Goal: Task Accomplishment & Management: Manage account settings

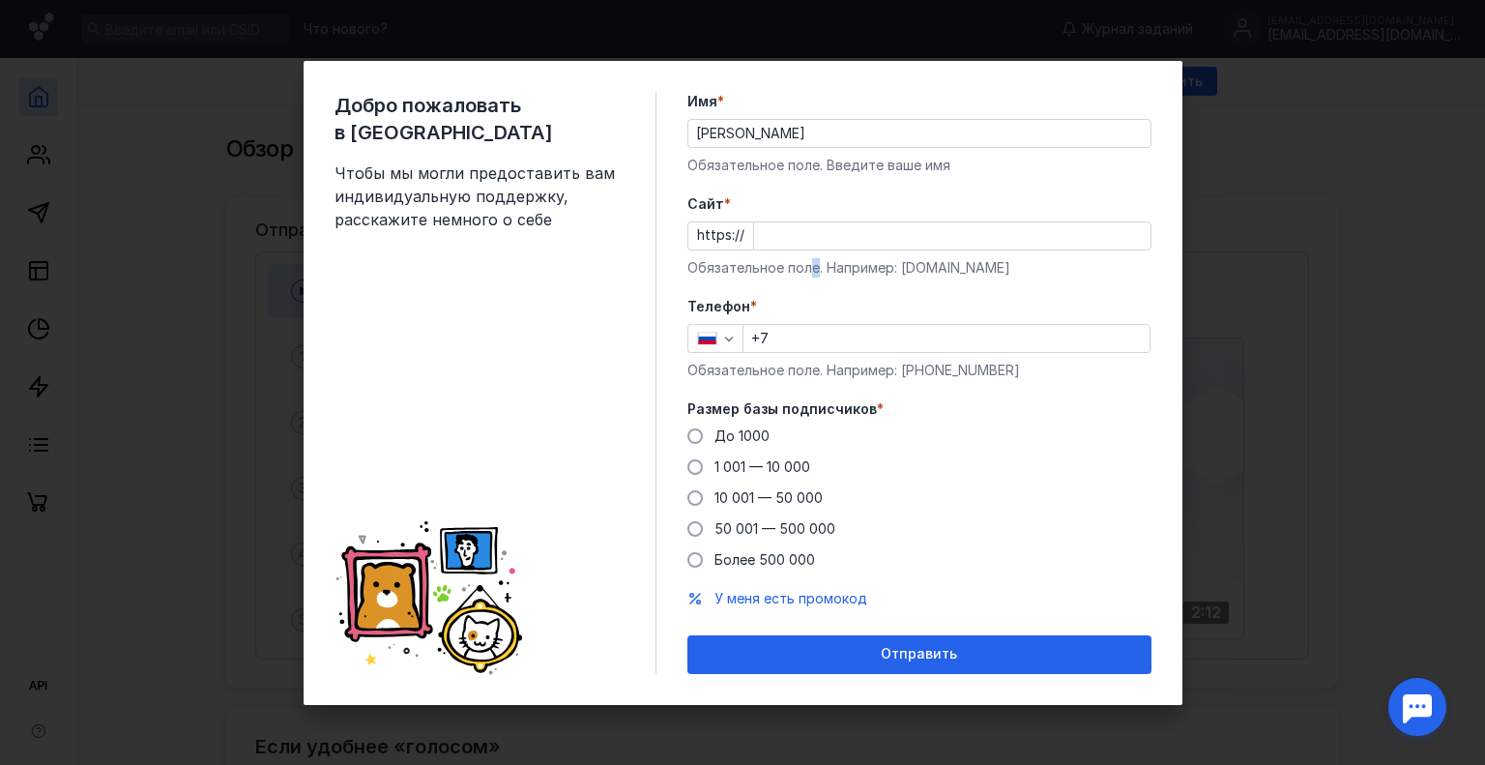
drag, startPoint x: 814, startPoint y: 254, endPoint x: 808, endPoint y: 231, distance: 23.9
click at [808, 248] on div "Cайт * https:// Обязательное поле. Например: [DOMAIN_NAME]" at bounding box center [920, 235] width 464 height 83
click at [808, 227] on input "Cайт *" at bounding box center [952, 235] width 396 height 27
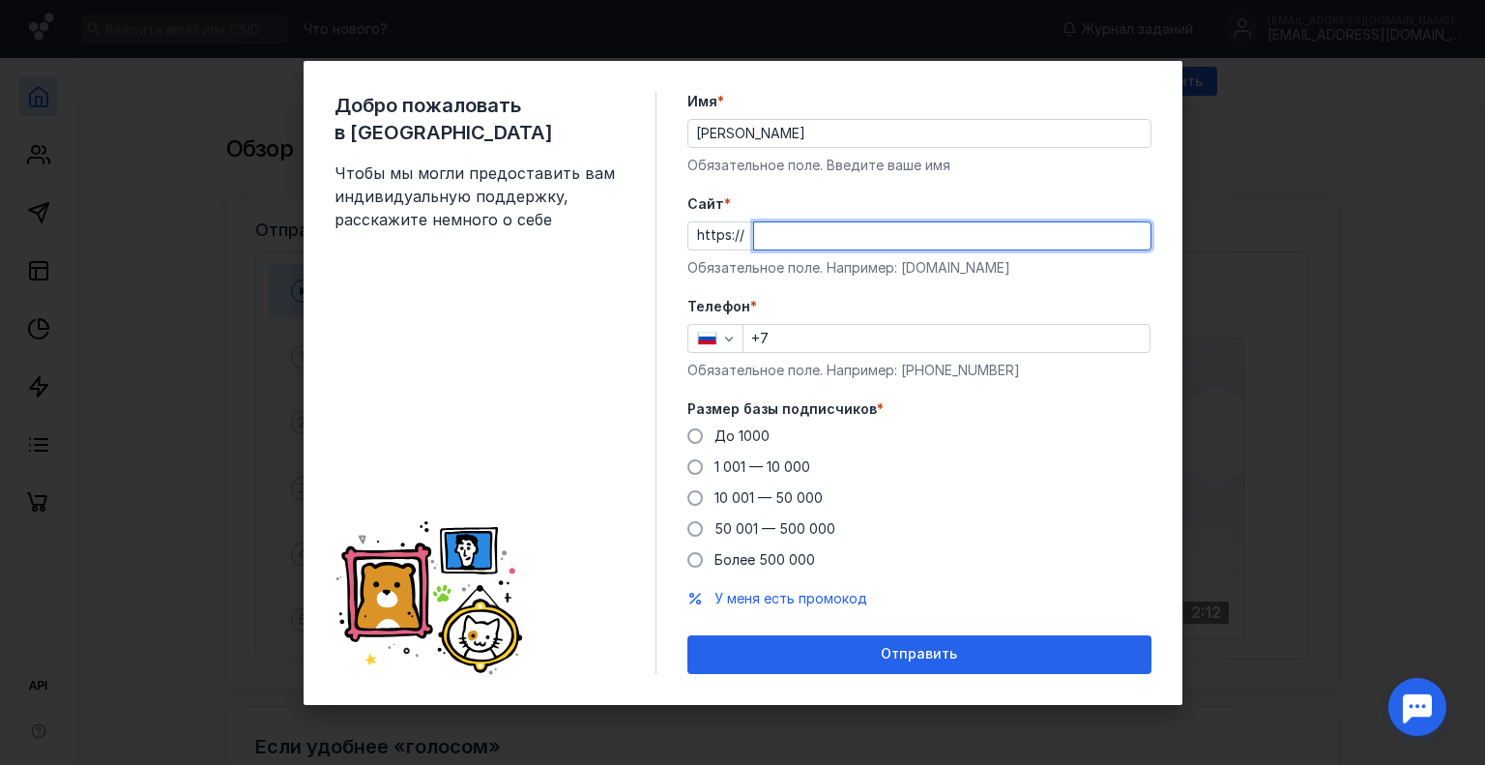
paste input "[DOMAIN_NAME][URL]"
type input "[DOMAIN_NAME][URL]"
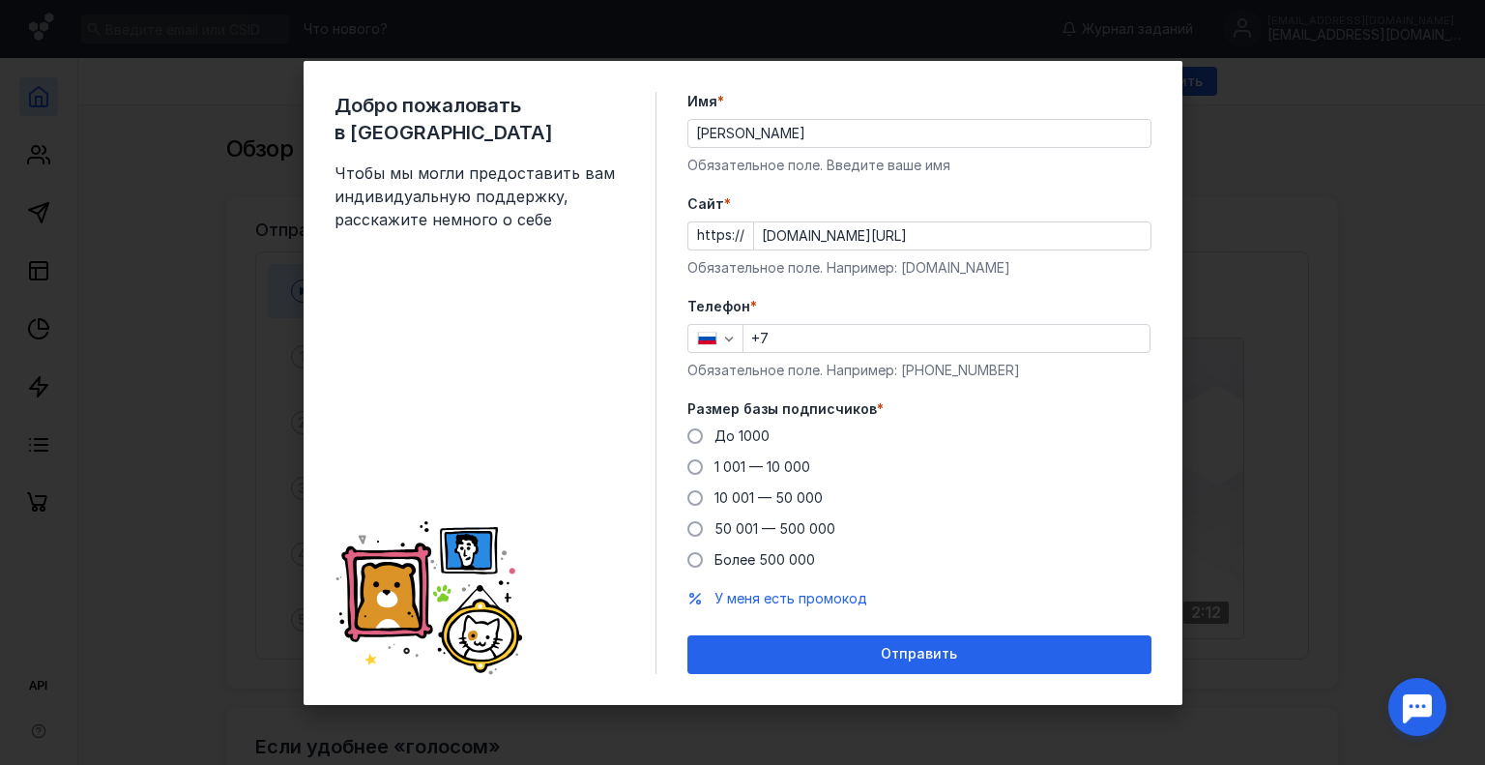
click at [852, 312] on label "Телефон *" at bounding box center [920, 306] width 464 height 19
click at [839, 353] on div "Телефон * +7 Обязательное поле. Например: [PHONE_NUMBER]" at bounding box center [920, 338] width 464 height 83
click at [847, 314] on label "Телефон *" at bounding box center [920, 306] width 464 height 19
click at [851, 343] on input "+7" at bounding box center [947, 338] width 406 height 27
type input "[PHONE_NUMBER]"
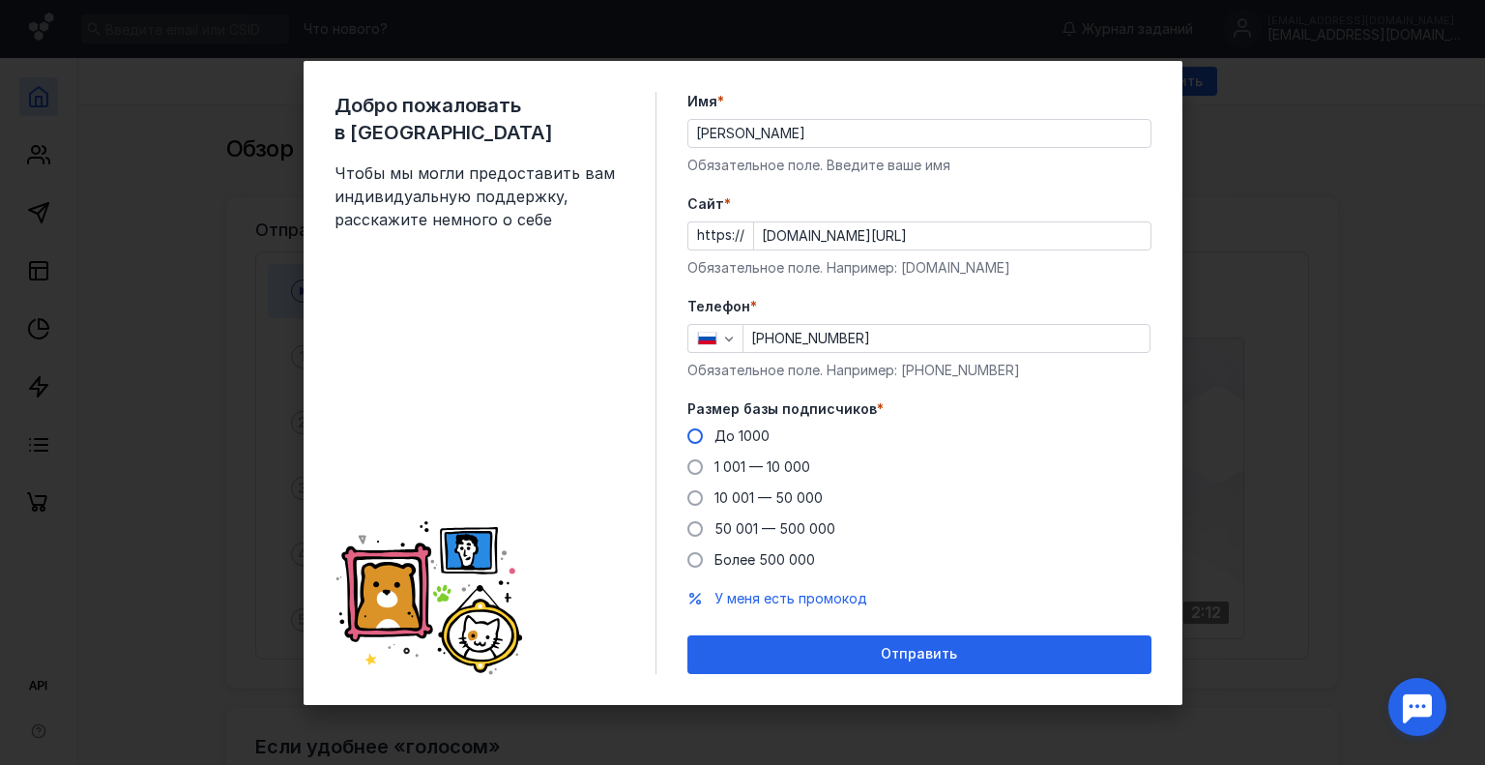
click at [696, 444] on label "До 1000" at bounding box center [729, 435] width 82 height 19
click at [0, 0] on input "До 1000" at bounding box center [0, 0] width 0 height 0
click at [890, 627] on form "Имя * [PERSON_NAME] Обязательное поле. Введите ваше имя [PERSON_NAME] * https:/…" at bounding box center [920, 383] width 464 height 582
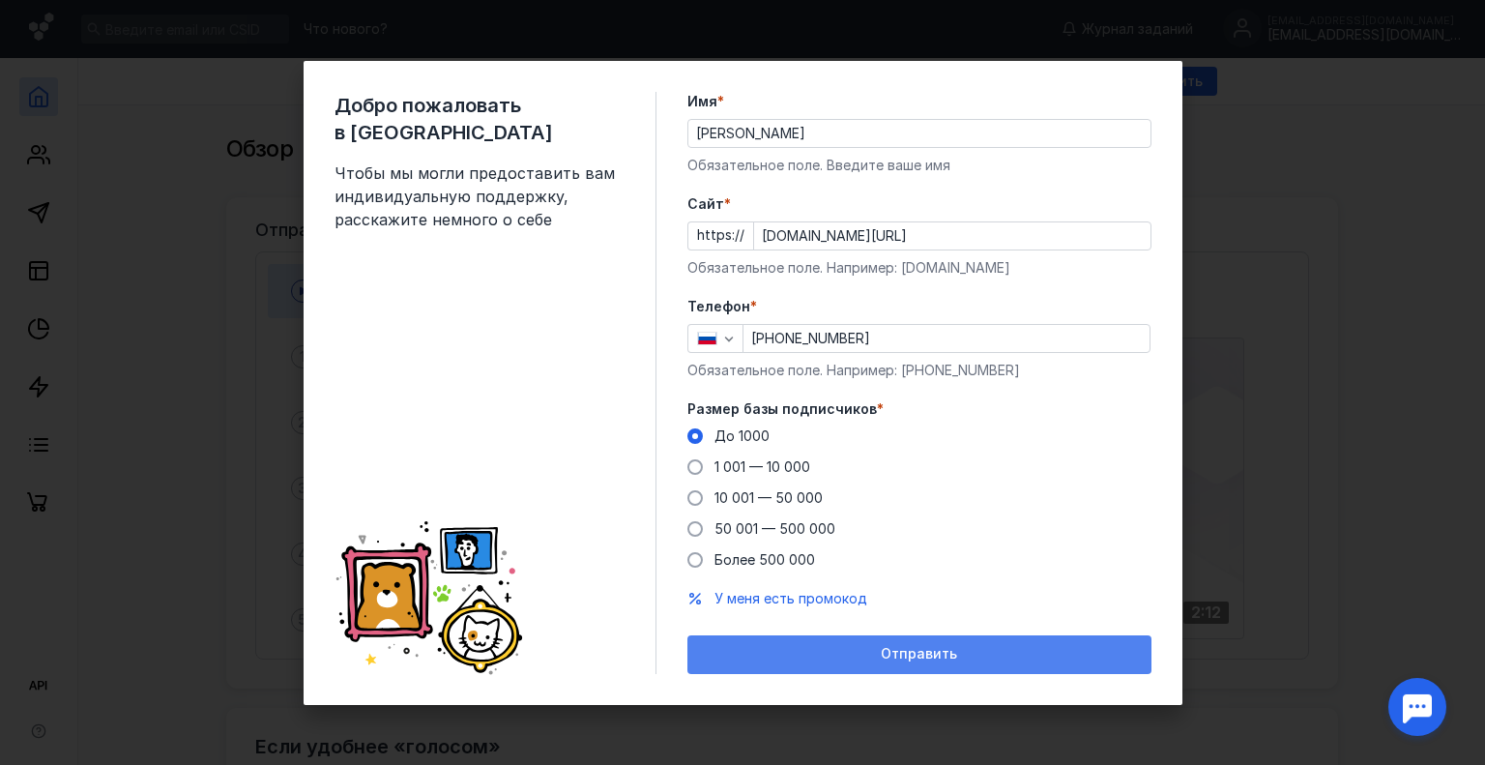
click at [896, 661] on span "Отправить" at bounding box center [919, 654] width 76 height 16
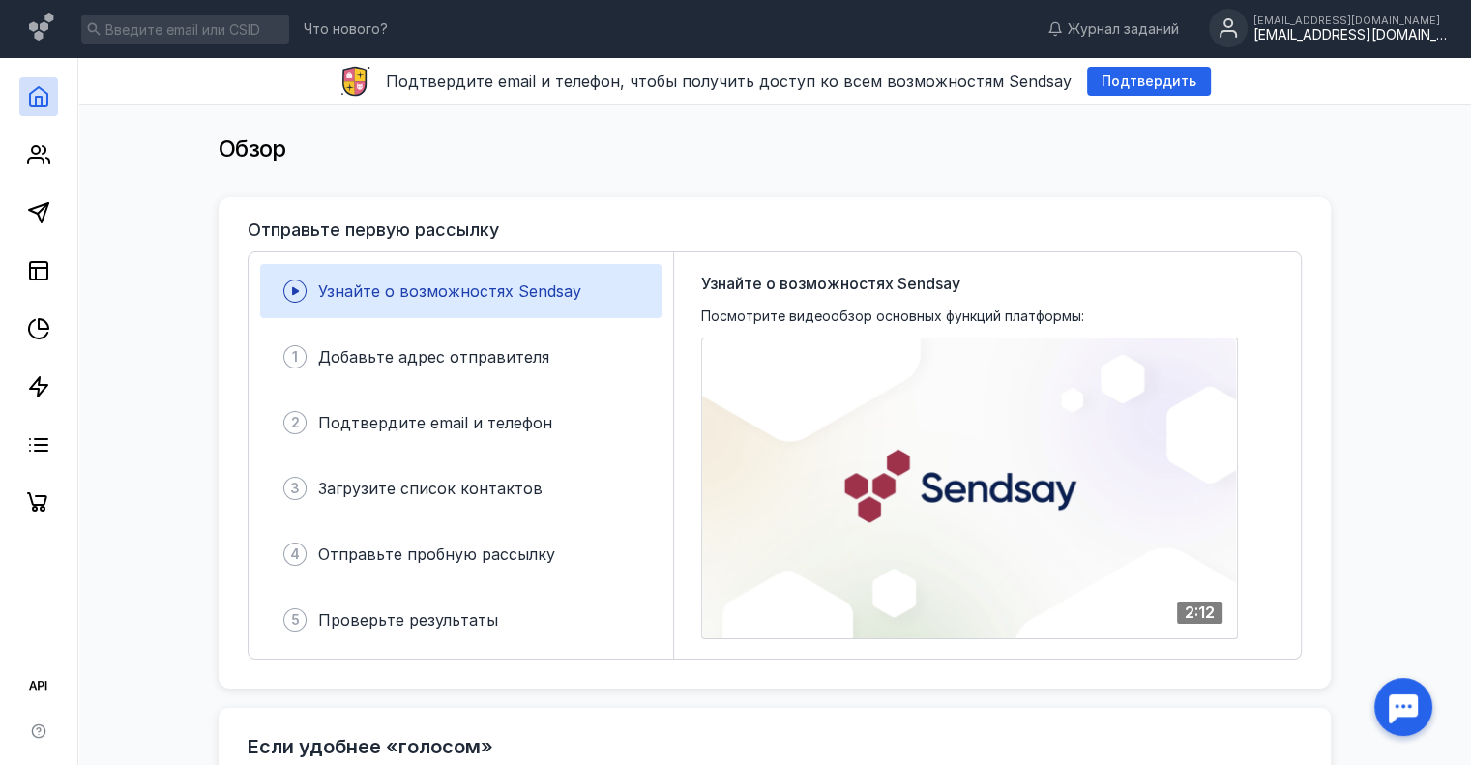
click at [1289, 20] on div "[EMAIL_ADDRESS][DOMAIN_NAME]" at bounding box center [1349, 21] width 193 height 12
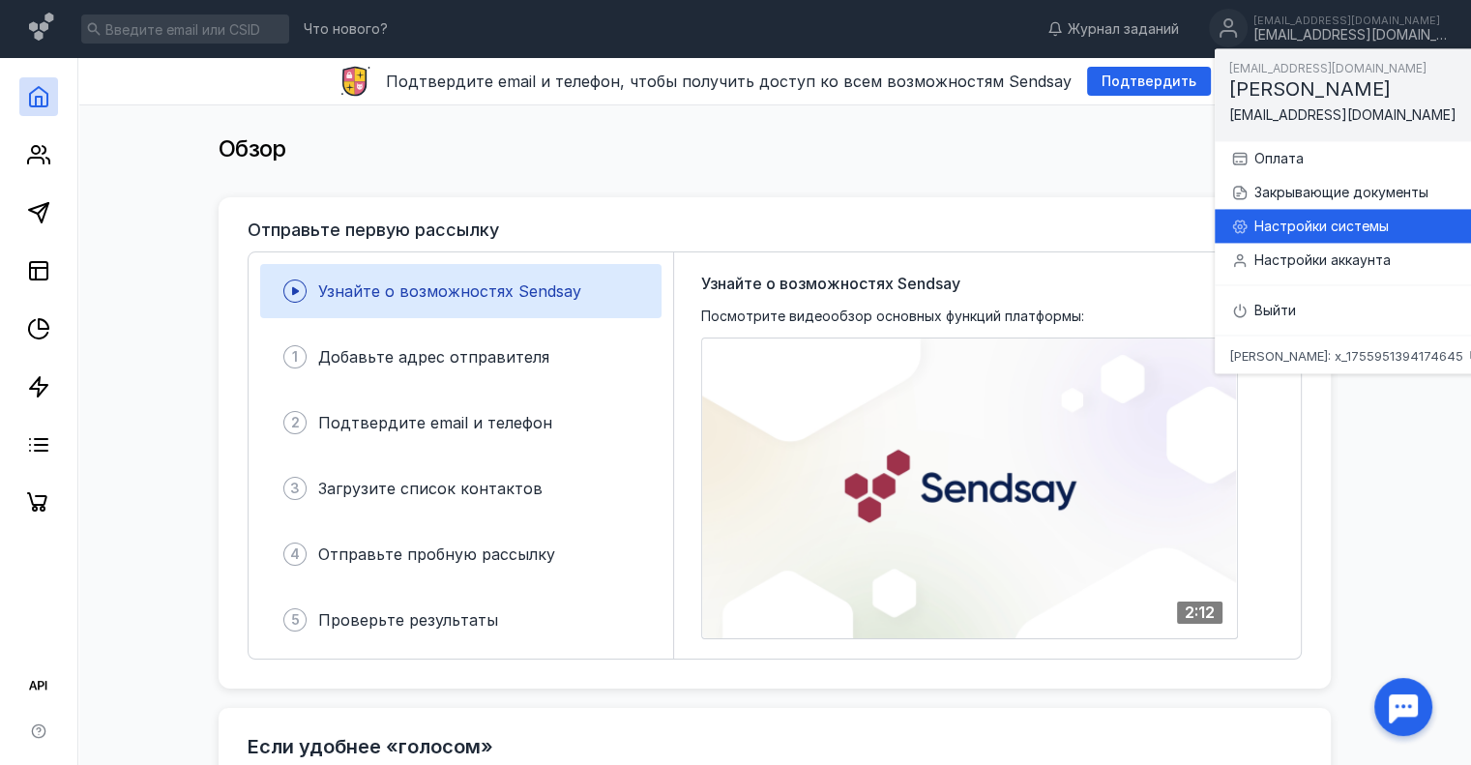
click at [1330, 210] on div "Настройки системы" at bounding box center [1356, 226] width 252 height 34
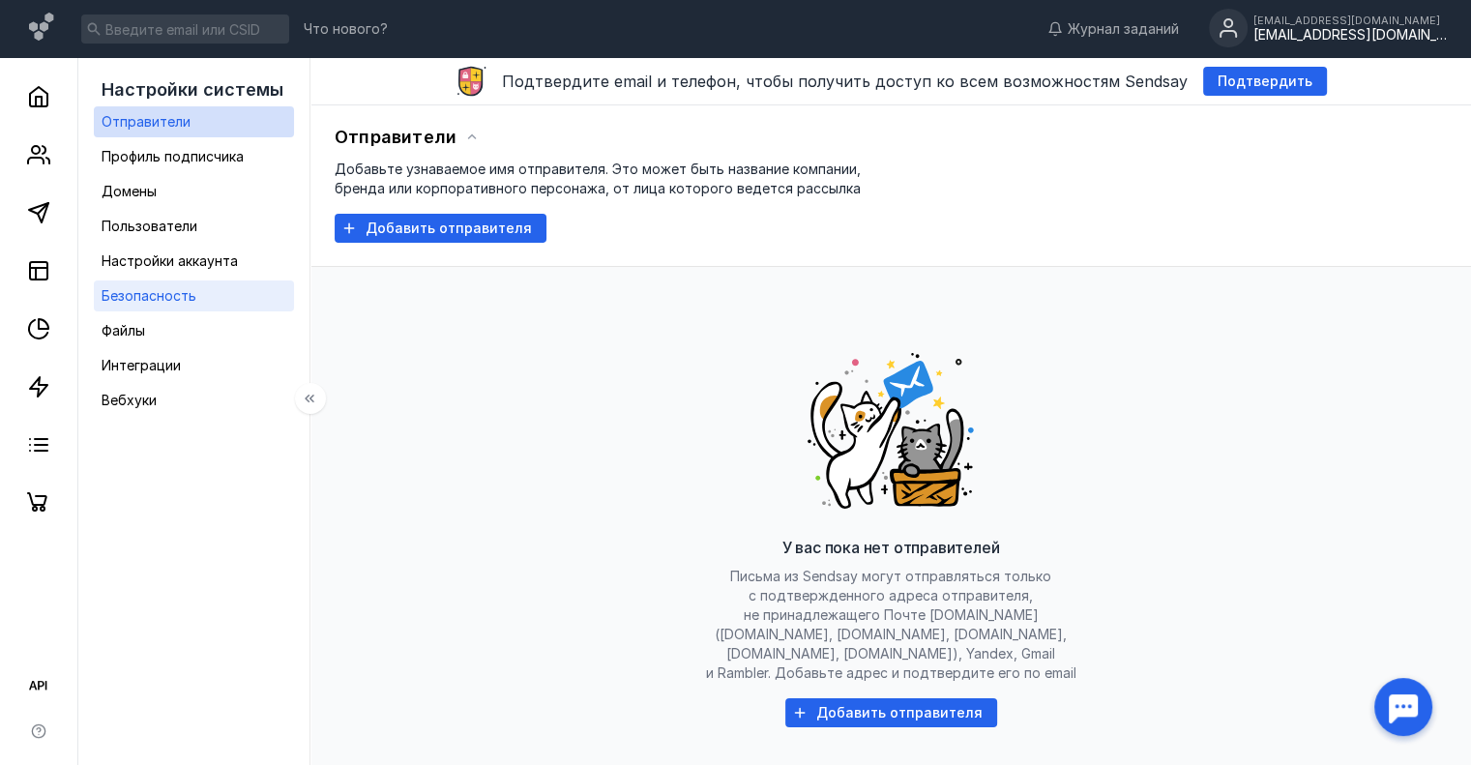
click at [151, 284] on div "Безопасность" at bounding box center [149, 295] width 95 height 23
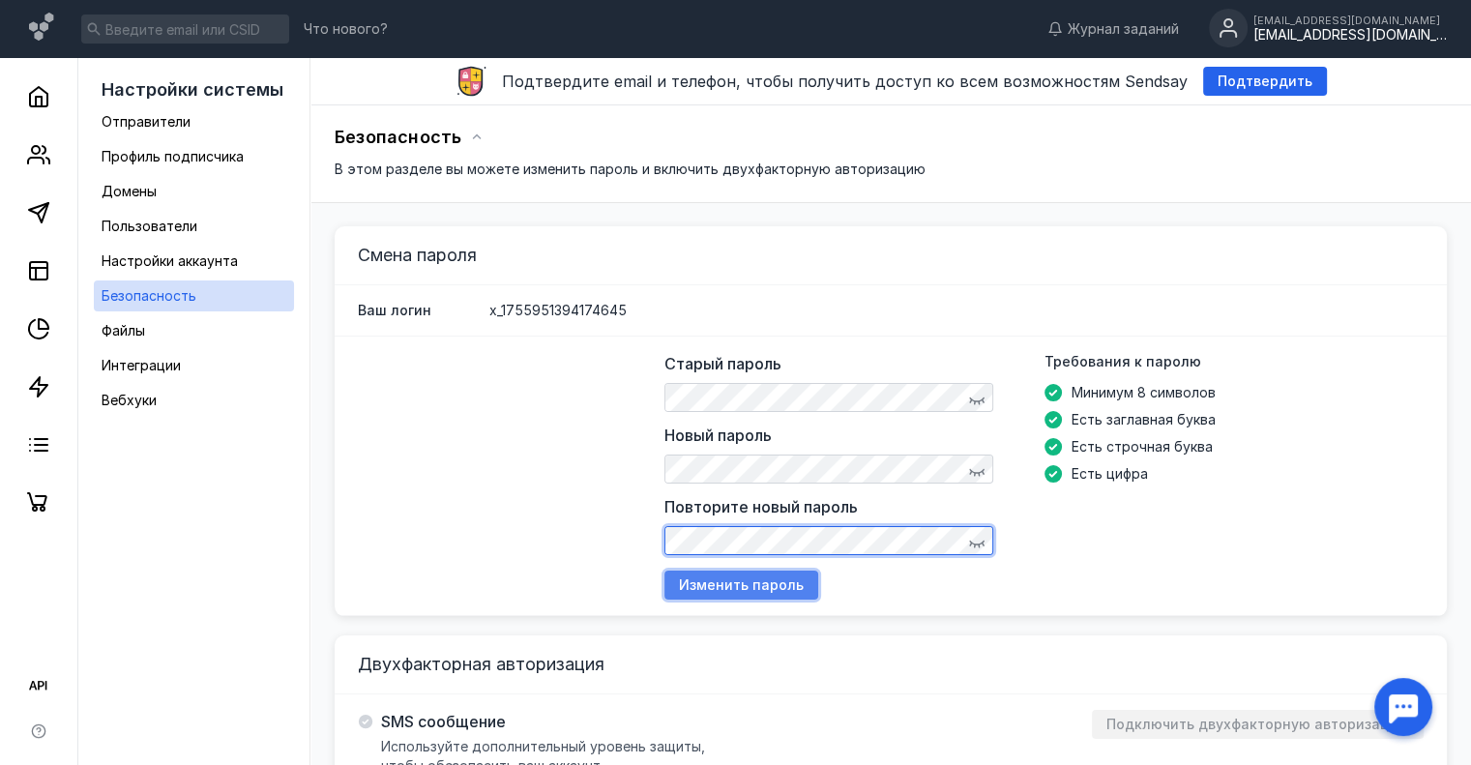
click at [790, 575] on div "Изменить пароль" at bounding box center [741, 585] width 154 height 29
click at [1246, 15] on icon at bounding box center [1228, 28] width 39 height 39
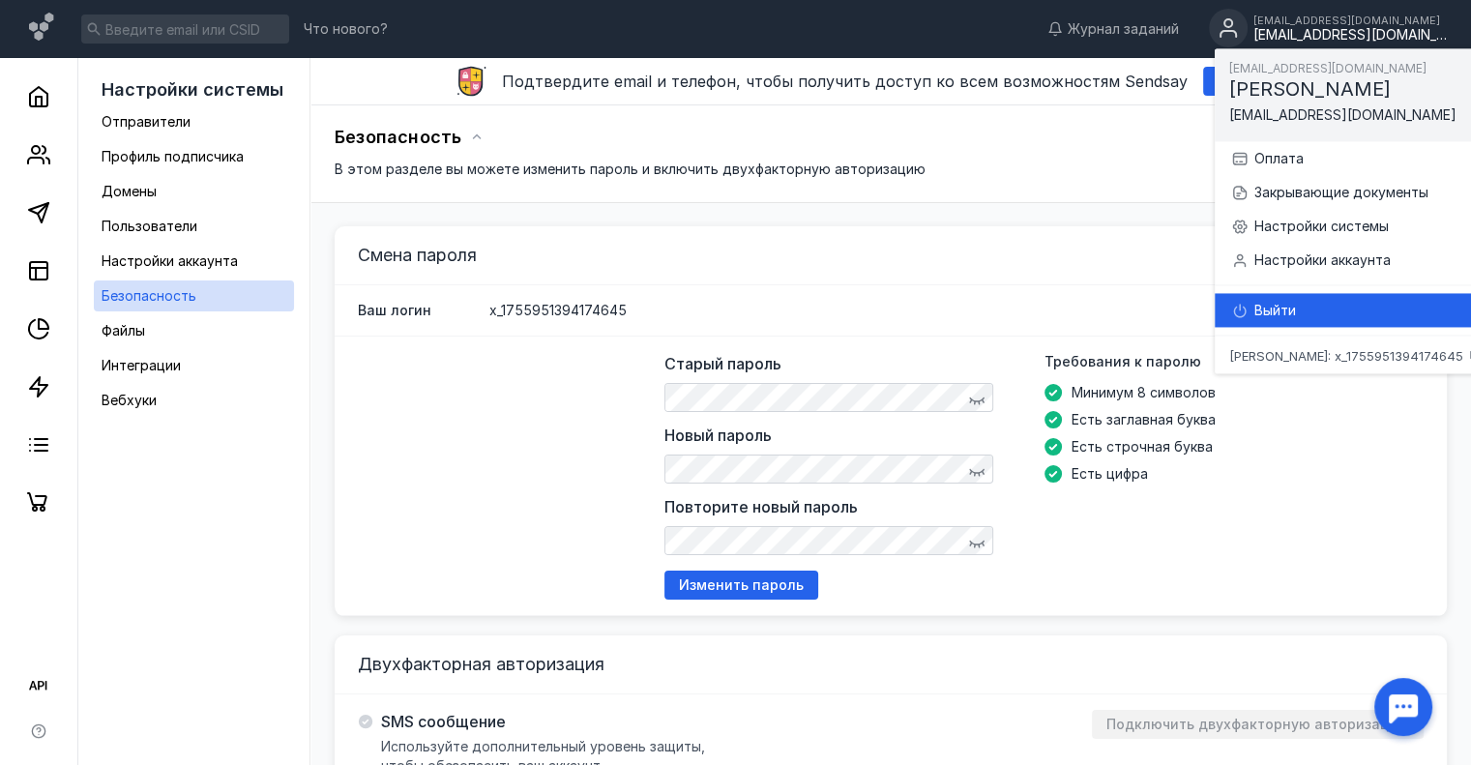
click at [1349, 301] on div "Выйти" at bounding box center [1368, 310] width 228 height 19
